Goal: Task Accomplishment & Management: Manage account settings

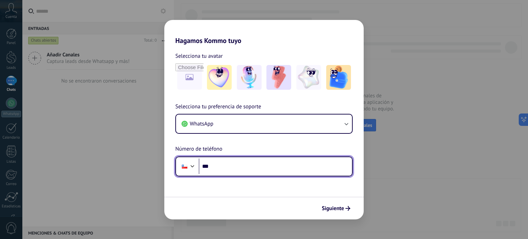
click at [242, 168] on input "***" at bounding box center [275, 167] width 153 height 16
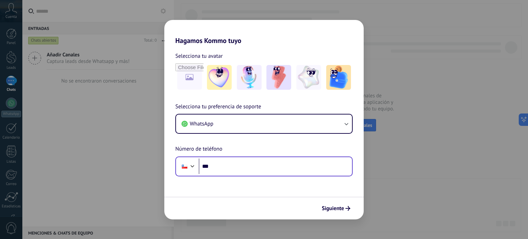
click at [251, 158] on div "Phone ***" at bounding box center [263, 167] width 177 height 20
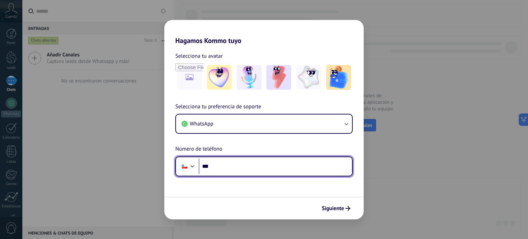
click at [240, 164] on input "***" at bounding box center [275, 167] width 153 height 16
paste input "**********"
type input "**********"
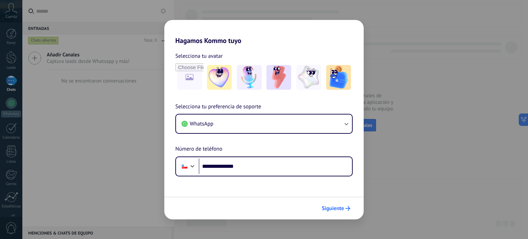
click at [327, 206] on span "Siguiente" at bounding box center [333, 208] width 22 height 5
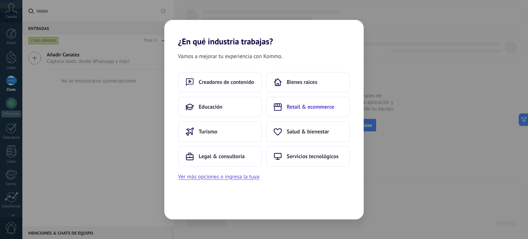
click at [297, 107] on span "Retail & ecommerce" at bounding box center [310, 107] width 47 height 7
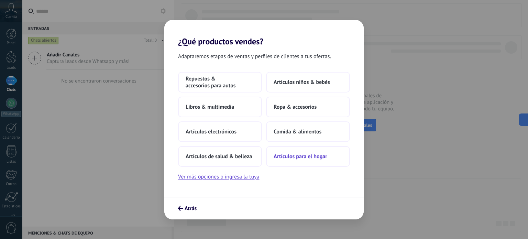
click at [320, 157] on span "Artículos para el hogar" at bounding box center [301, 156] width 54 height 7
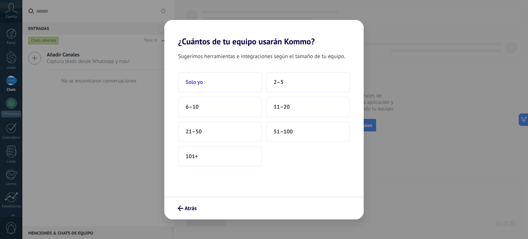
click at [242, 86] on button "Solo yo" at bounding box center [220, 82] width 84 height 21
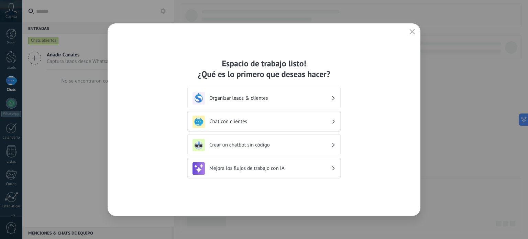
click at [265, 120] on h3 "Chat con clientes" at bounding box center [270, 121] width 122 height 7
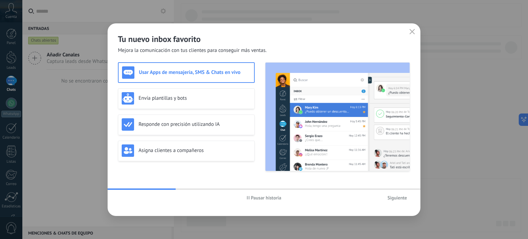
click at [394, 200] on span "Siguiente" at bounding box center [398, 197] width 20 height 5
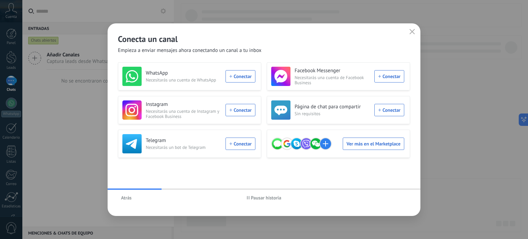
click at [196, 76] on h3 "WhatsApp" at bounding box center [184, 73] width 76 height 7
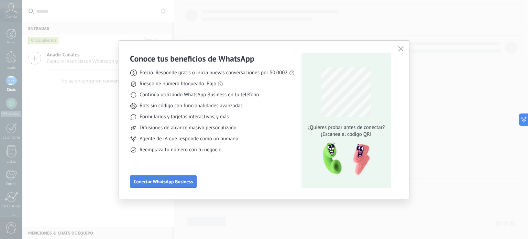
click at [167, 181] on span "Conectar WhatsApp Business" at bounding box center [163, 181] width 59 height 5
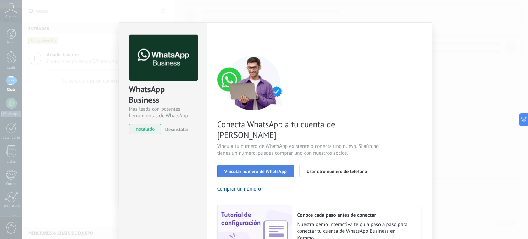
click at [255, 165] on button "Vincular número de WhatsApp" at bounding box center [255, 171] width 77 height 12
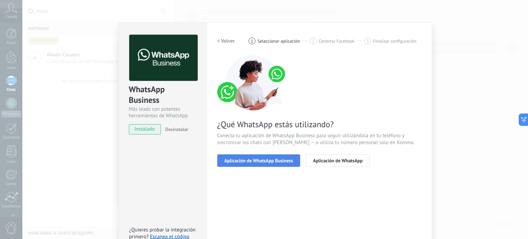
click at [255, 163] on span "Aplicación de WhatsApp Business" at bounding box center [259, 160] width 69 height 5
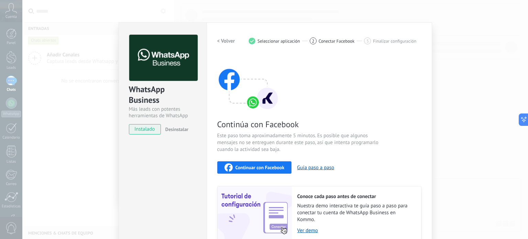
click at [456, 74] on div "WhatsApp Business Más leads con potentes herramientas de WhatsApp instalado Des…" at bounding box center [275, 119] width 506 height 239
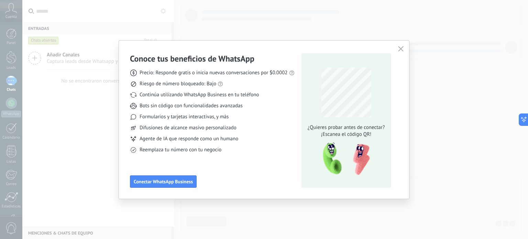
click at [402, 50] on use "button" at bounding box center [400, 48] width 5 height 5
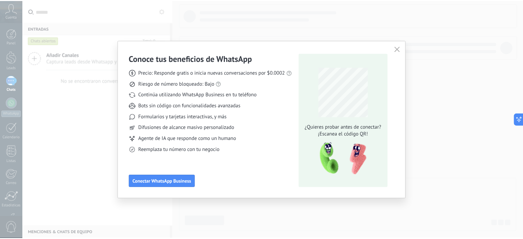
scroll to position [47, 0]
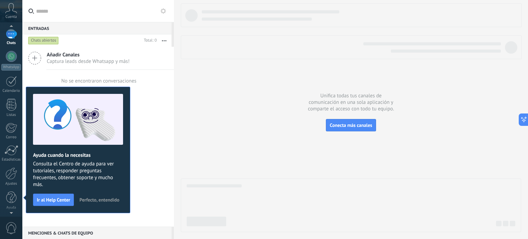
click at [10, 9] on icon at bounding box center [11, 8] width 12 height 10
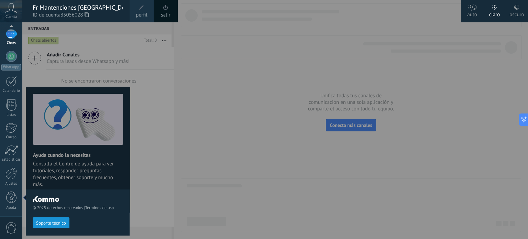
click at [140, 14] on span "perfil" at bounding box center [141, 15] width 11 height 8
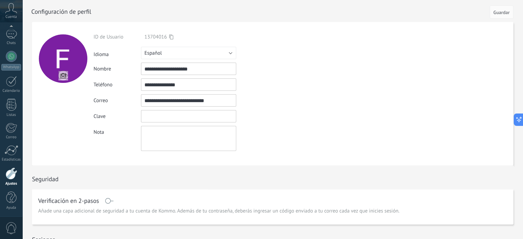
click at [169, 111] on input "textbox" at bounding box center [188, 116] width 95 height 12
click at [266, 129] on div "**********" at bounding box center [205, 92] width 222 height 117
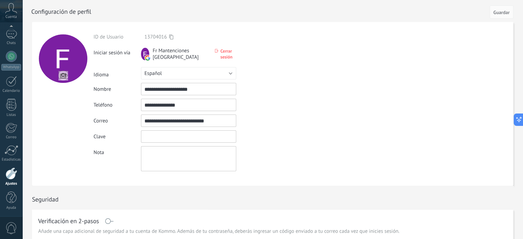
click at [166, 138] on input "textbox" at bounding box center [188, 136] width 95 height 12
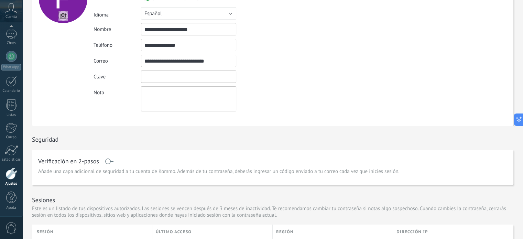
scroll to position [34, 0]
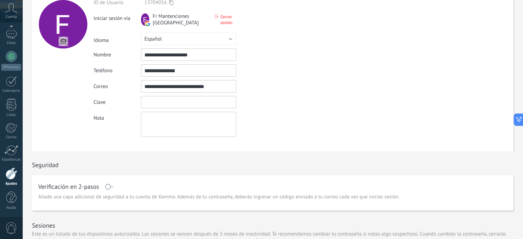
click at [163, 105] on input "textbox" at bounding box center [188, 102] width 95 height 12
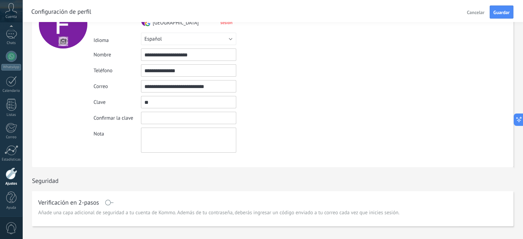
type input "*"
click at [163, 105] on input "textbox" at bounding box center [188, 102] width 95 height 12
drag, startPoint x: 173, startPoint y: 104, endPoint x: 97, endPoint y: 103, distance: 75.3
click at [97, 103] on div "Clave" at bounding box center [205, 102] width 222 height 12
type input "**********"
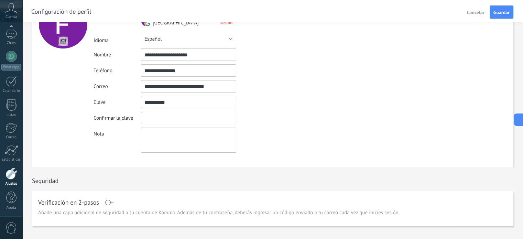
click at [153, 121] on input "textbox" at bounding box center [188, 118] width 95 height 12
drag, startPoint x: 169, startPoint y: 116, endPoint x: 112, endPoint y: 115, distance: 57.4
click at [112, 115] on div "Confirmar la clave La contraseña no coincide" at bounding box center [205, 118] width 222 height 12
type input "**********"
drag, startPoint x: 174, startPoint y: 106, endPoint x: 99, endPoint y: 105, distance: 75.3
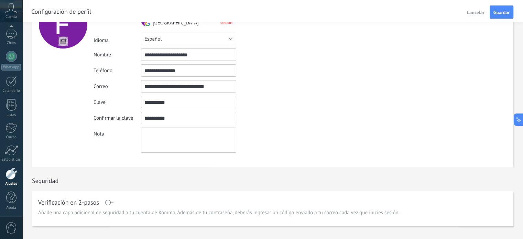
click at [99, 104] on div "Clave" at bounding box center [205, 102] width 222 height 12
type input "**********"
drag, startPoint x: 165, startPoint y: 103, endPoint x: 104, endPoint y: 107, distance: 61.7
click at [104, 107] on div "Clave" at bounding box center [205, 102] width 222 height 12
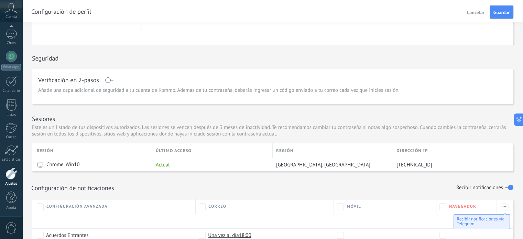
scroll to position [172, 0]
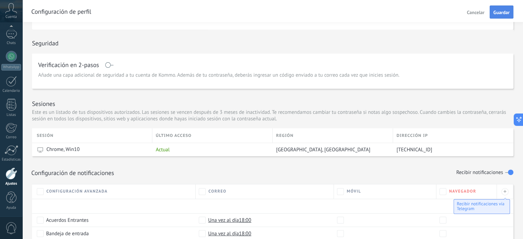
click at [504, 7] on button "Guardar" at bounding box center [502, 12] width 24 height 13
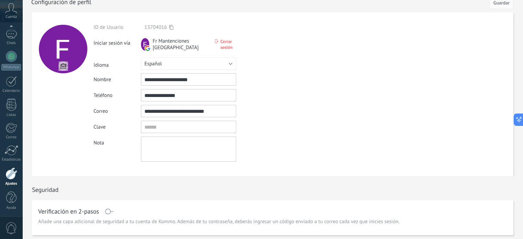
scroll to position [0, 0]
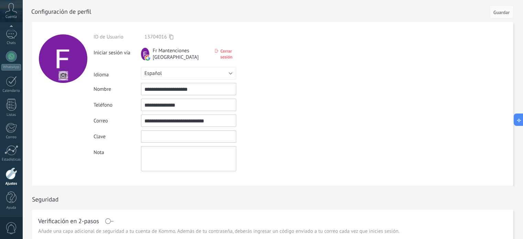
click at [162, 133] on input "textbox" at bounding box center [188, 136] width 95 height 12
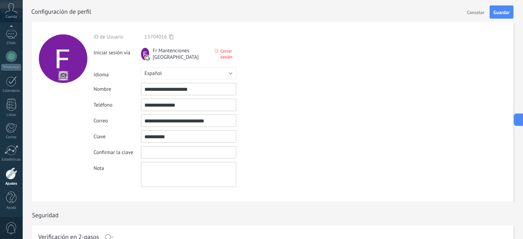
drag, startPoint x: 166, startPoint y: 136, endPoint x: 103, endPoint y: 136, distance: 63.3
click at [103, 136] on div "Clave" at bounding box center [205, 136] width 222 height 12
type input "**********"
click at [171, 154] on input "textbox" at bounding box center [188, 152] width 95 height 12
drag, startPoint x: 160, startPoint y: 152, endPoint x: 114, endPoint y: 148, distance: 46.3
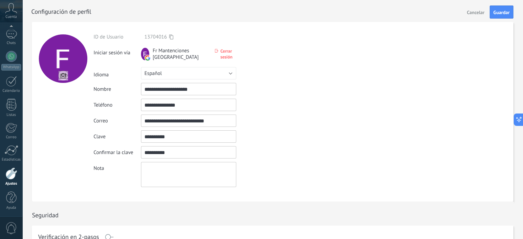
click at [114, 148] on div "Confirmar la clave La contraseña no coincide" at bounding box center [205, 152] width 222 height 12
type input "**********"
click at [497, 11] on span "Guardar" at bounding box center [502, 12] width 16 height 5
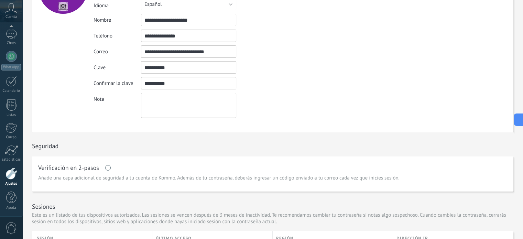
scroll to position [172, 0]
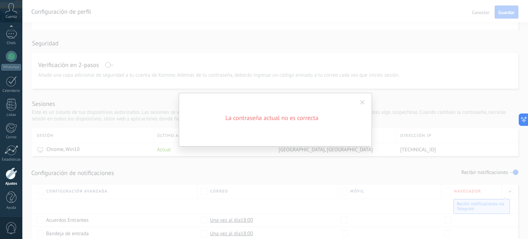
click at [398, 79] on div "La contraseña actual no es correcta" at bounding box center [275, 119] width 506 height 239
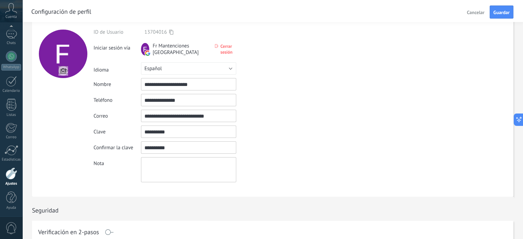
scroll to position [0, 0]
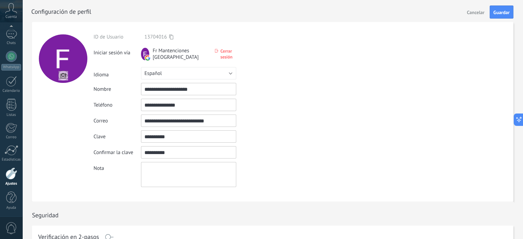
drag, startPoint x: 169, startPoint y: 136, endPoint x: 161, endPoint y: 137, distance: 8.4
click at [163, 137] on input "textbox" at bounding box center [188, 136] width 95 height 12
drag, startPoint x: 175, startPoint y: 137, endPoint x: 107, endPoint y: 138, distance: 67.4
click at [107, 138] on div "Clave" at bounding box center [205, 136] width 222 height 12
click at [348, 139] on form "**********" at bounding box center [273, 112] width 482 height 180
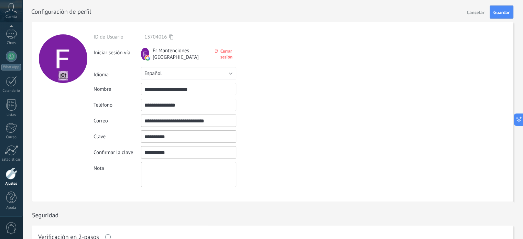
click at [169, 169] on textarea at bounding box center [188, 174] width 95 height 25
click at [165, 151] on input "textbox" at bounding box center [188, 152] width 95 height 12
drag, startPoint x: 164, startPoint y: 173, endPoint x: 160, endPoint y: 151, distance: 22.4
click at [164, 172] on textarea at bounding box center [188, 174] width 95 height 25
click at [160, 149] on input "textbox" at bounding box center [188, 152] width 95 height 12
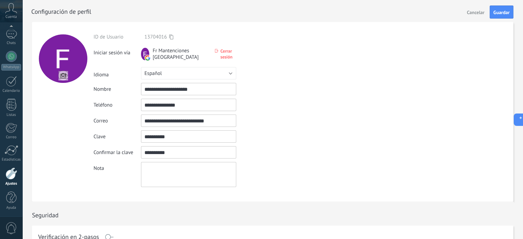
drag, startPoint x: 174, startPoint y: 138, endPoint x: 122, endPoint y: 137, distance: 51.6
click at [122, 137] on div "Clave" at bounding box center [205, 136] width 222 height 12
click at [222, 54] on span "Cerrar sesión" at bounding box center [228, 54] width 16 height 12
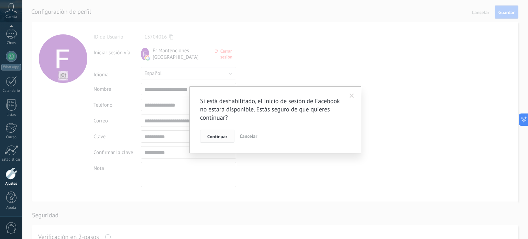
click at [219, 136] on span "Continuar" at bounding box center [217, 136] width 20 height 5
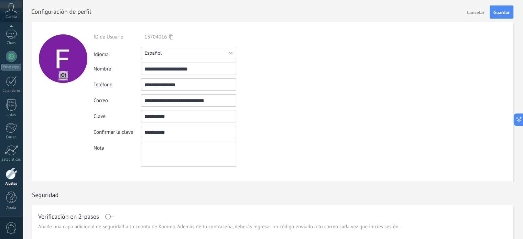
click at [220, 54] on button "Español" at bounding box center [188, 53] width 95 height 12
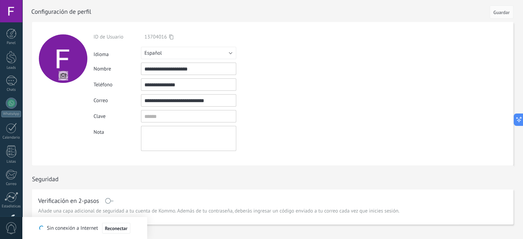
click at [385, 114] on form "ID de Usuario 13704016 Iniciar sesión vía Idioma Русский" at bounding box center [273, 93] width 482 height 143
click at [10, 13] on div at bounding box center [11, 11] width 22 height 22
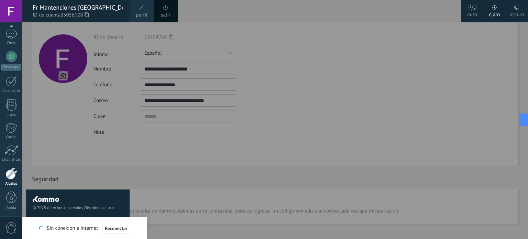
click at [461, 112] on div at bounding box center [286, 119] width 528 height 239
